Goal: Download file/media

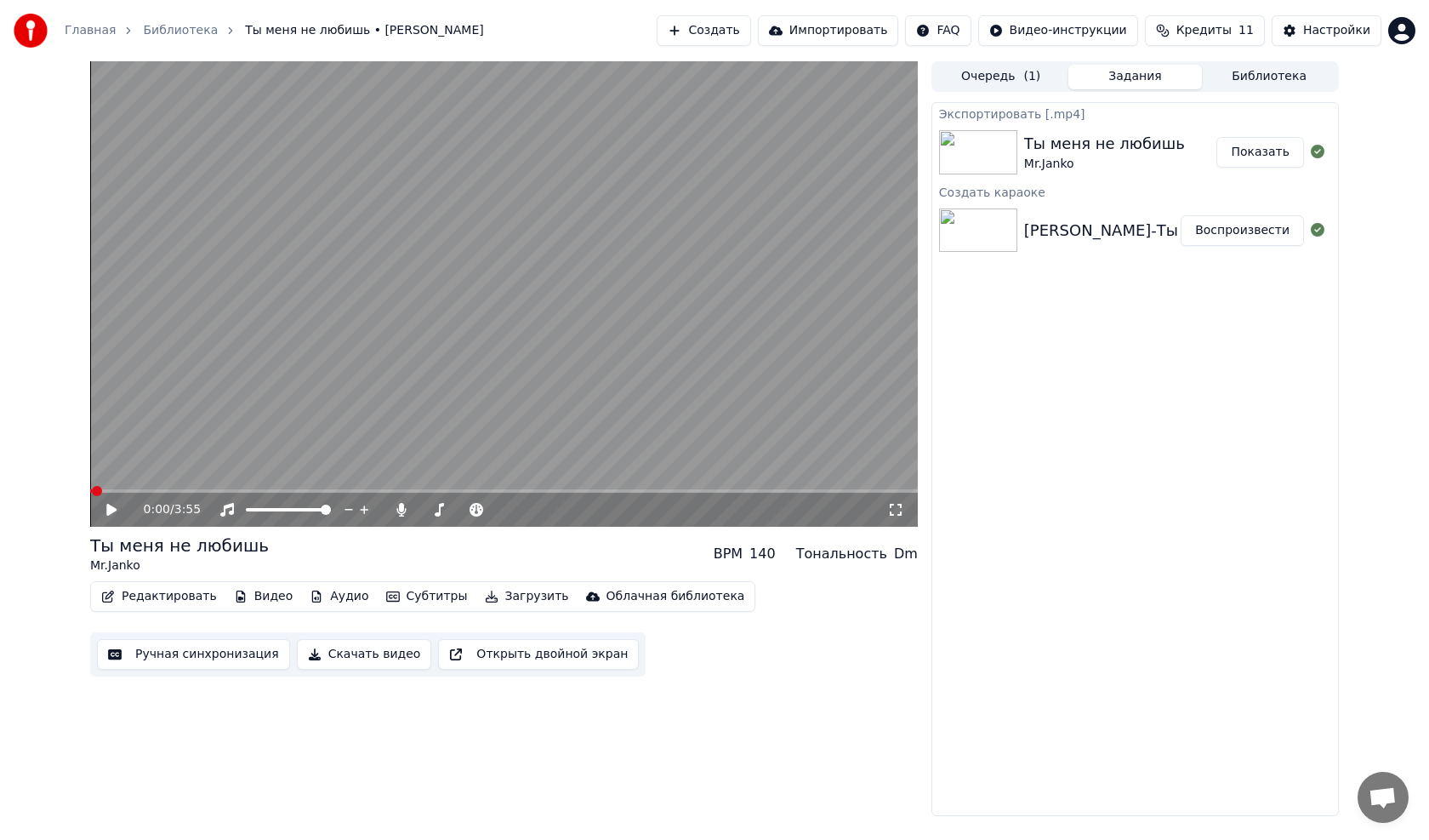
click at [107, 505] on icon at bounding box center [123, 509] width 40 height 14
click at [90, 494] on span at bounding box center [95, 491] width 11 height 11
click at [93, 489] on span at bounding box center [92, 491] width 4 height 4
click at [95, 489] on span at bounding box center [98, 491] width 11 height 11
click at [90, 496] on span at bounding box center [95, 491] width 11 height 11
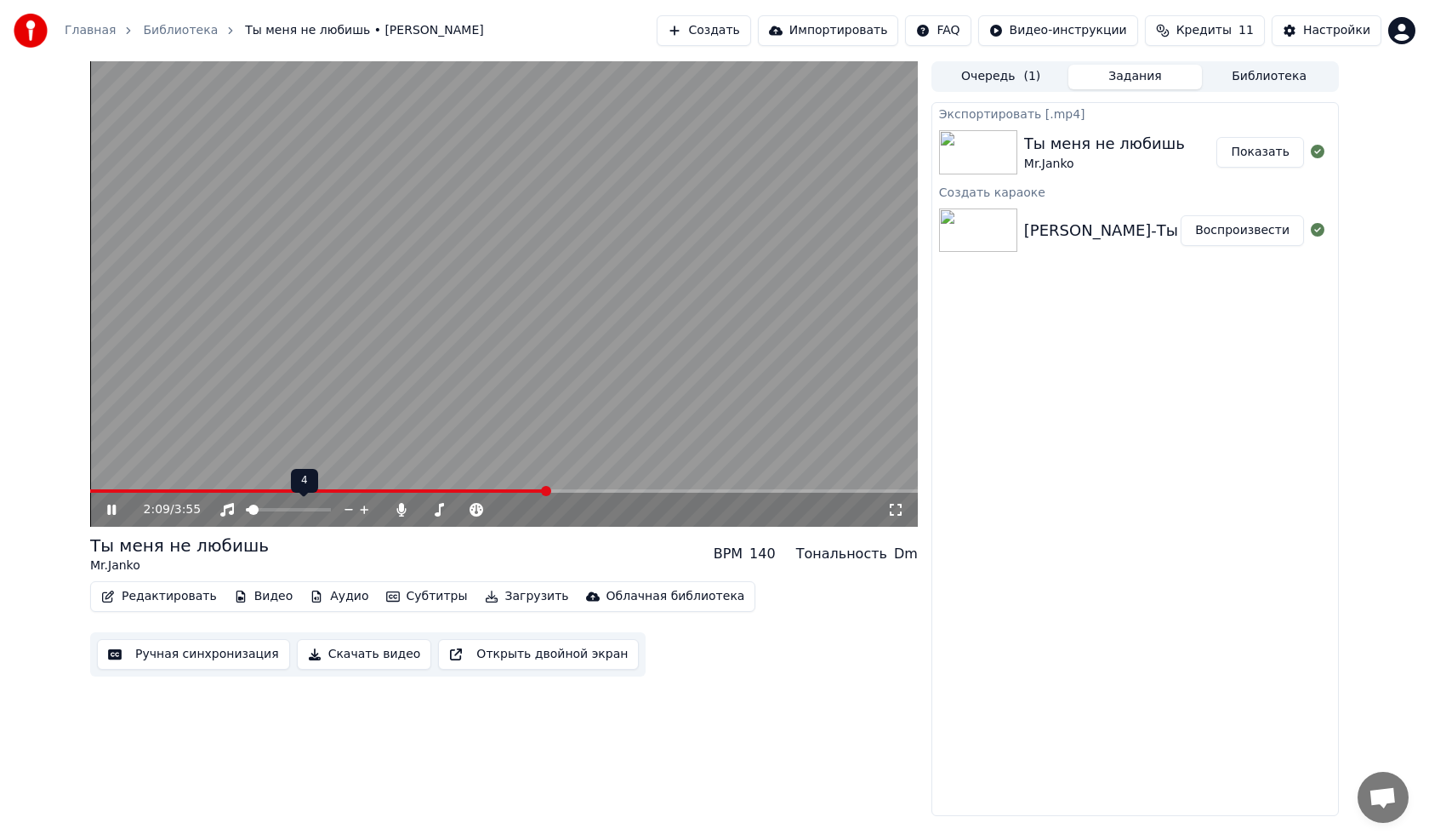
click at [249, 509] on span at bounding box center [247, 510] width 4 height 4
click at [331, 515] on span at bounding box center [326, 509] width 11 height 11
click at [405, 511] on icon at bounding box center [402, 509] width 10 height 14
click at [90, 489] on span at bounding box center [90, 491] width 0 height 4
click at [405, 511] on icon at bounding box center [402, 509] width 17 height 14
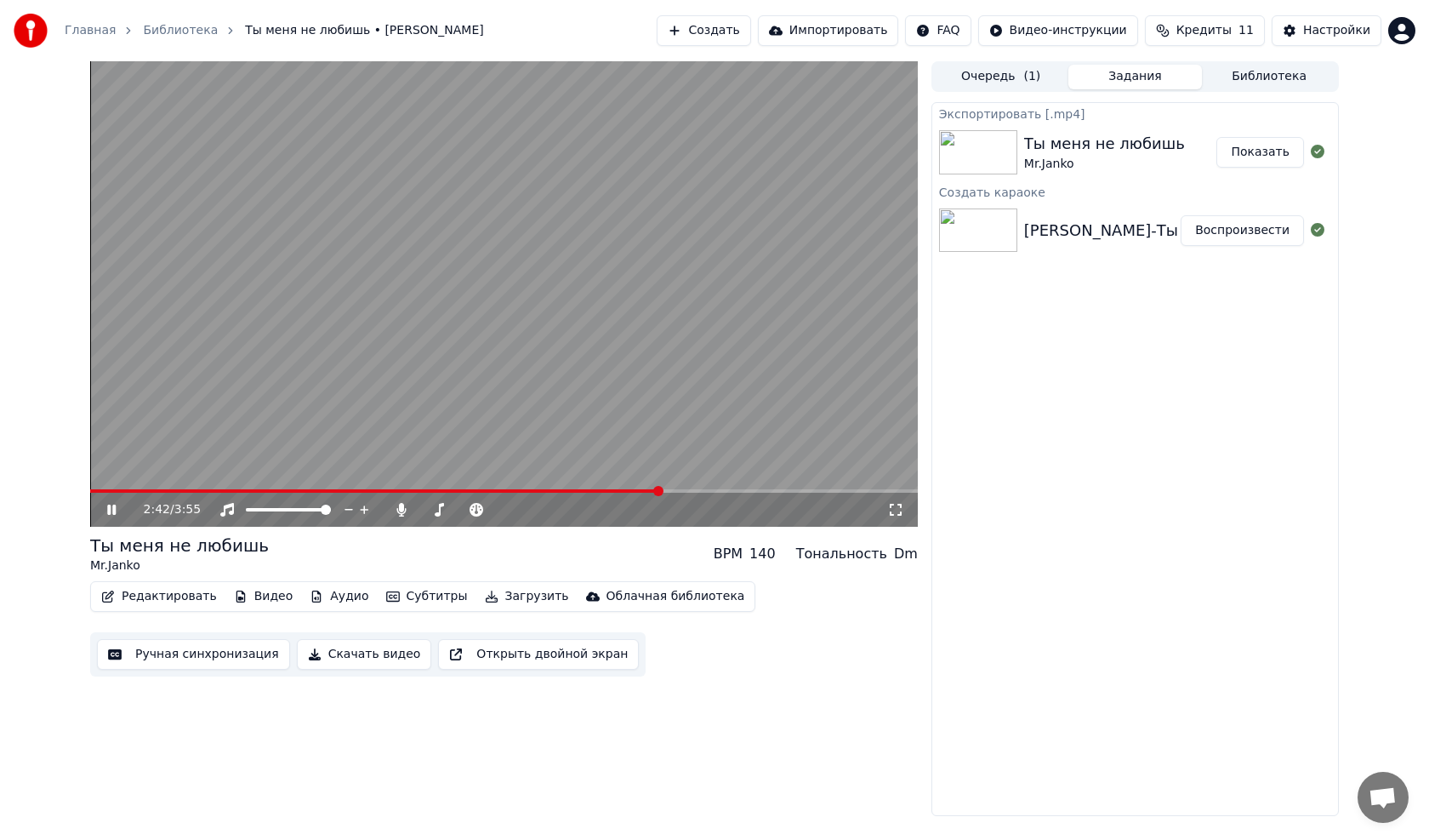
click at [660, 490] on span at bounding box center [503, 491] width 828 height 4
click at [324, 658] on button "Скачать видео" at bounding box center [364, 655] width 135 height 31
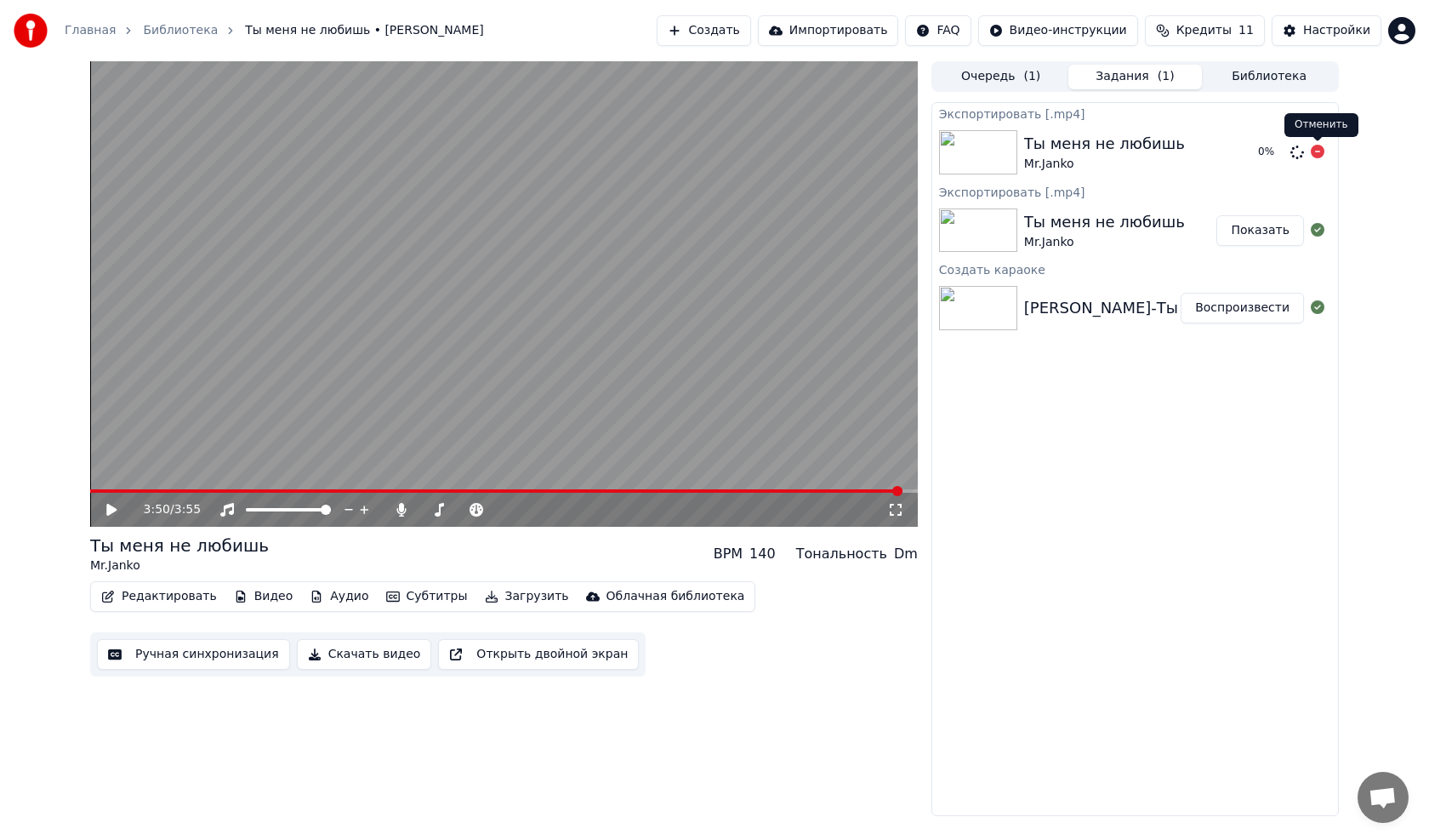
click at [1316, 151] on icon at bounding box center [1317, 151] width 14 height 14
click at [1260, 229] on button "Показать" at bounding box center [1260, 231] width 87 height 31
